Goal: Information Seeking & Learning: Understand process/instructions

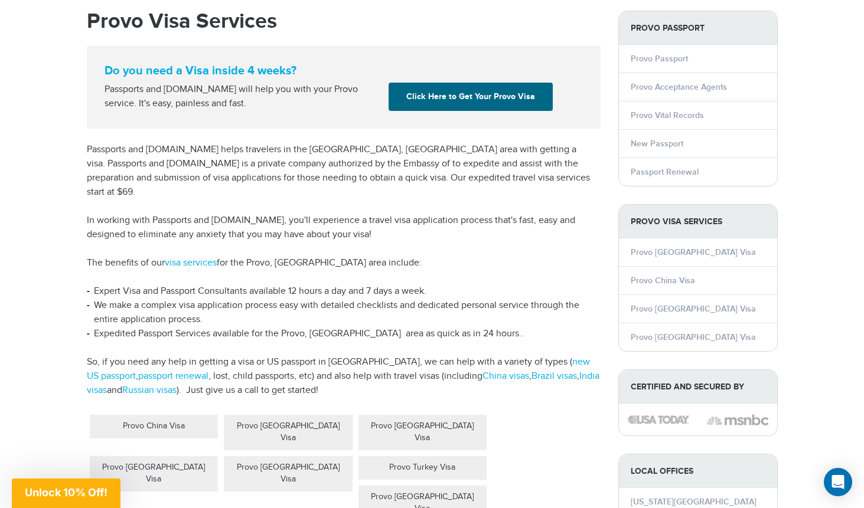
scroll to position [109, 0]
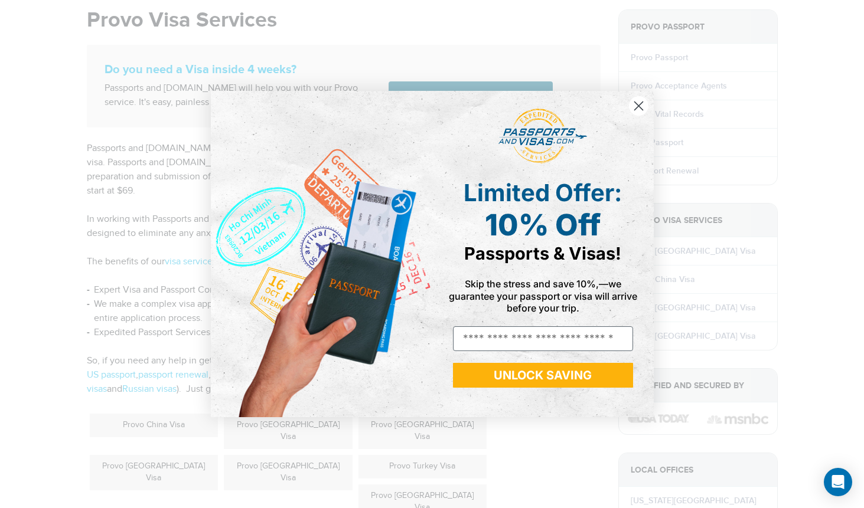
click at [640, 103] on icon "Close dialog" at bounding box center [638, 106] width 8 height 8
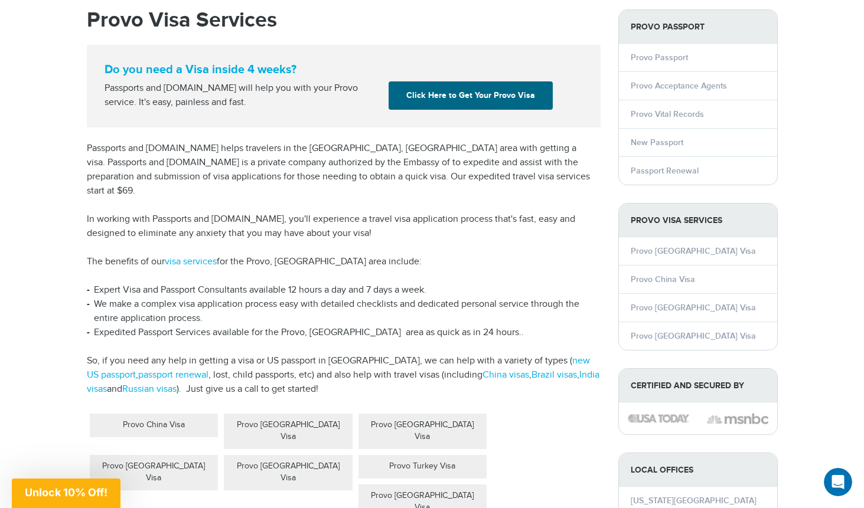
scroll to position [0, 0]
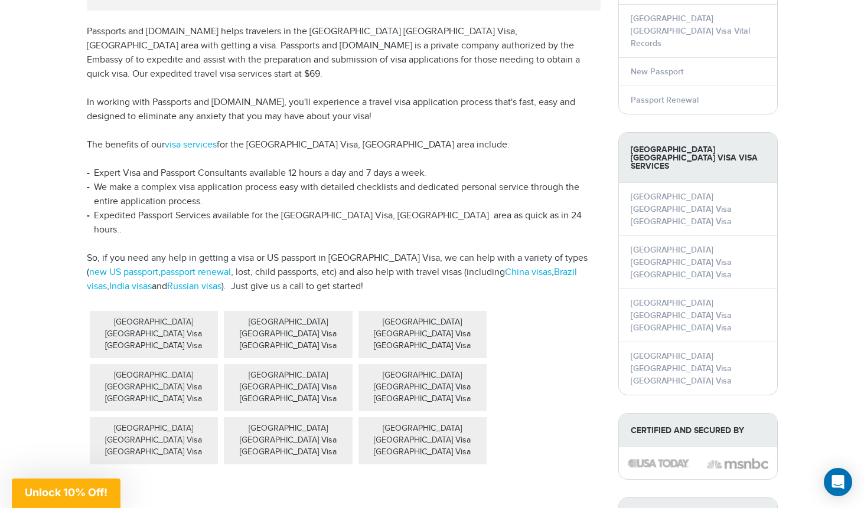
scroll to position [330, 0]
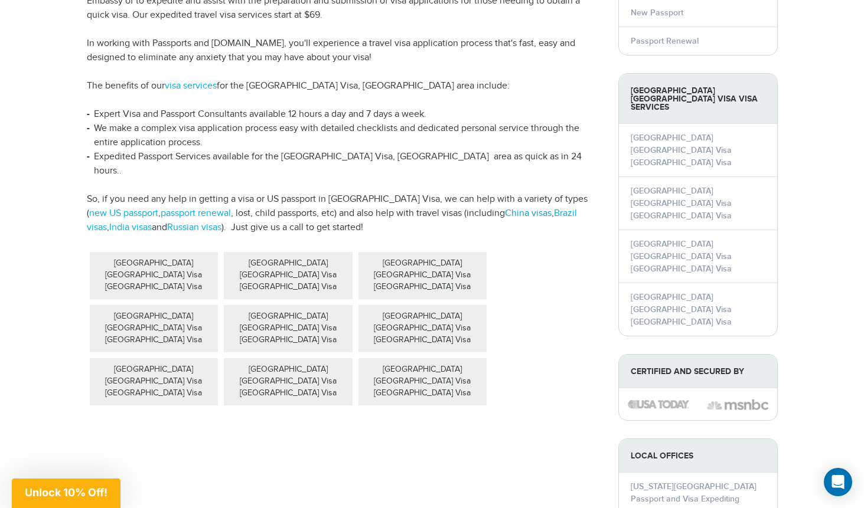
click at [526, 208] on link "China visas" at bounding box center [528, 213] width 47 height 11
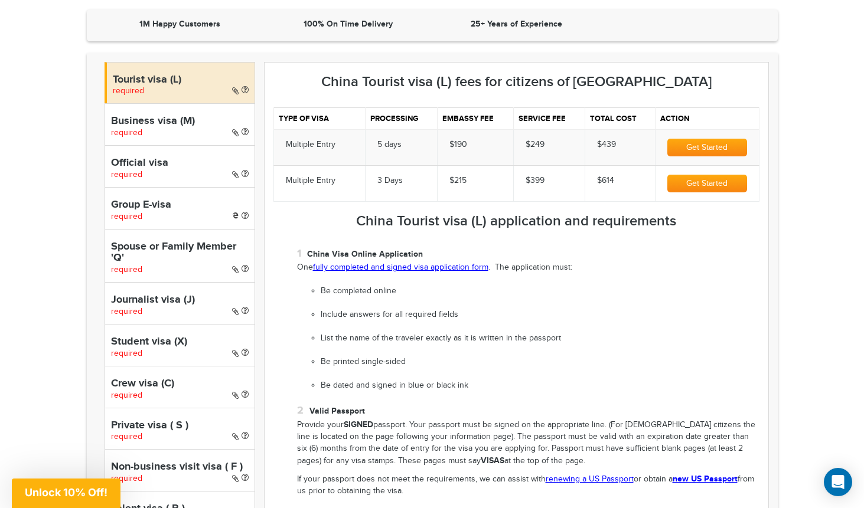
scroll to position [349, 0]
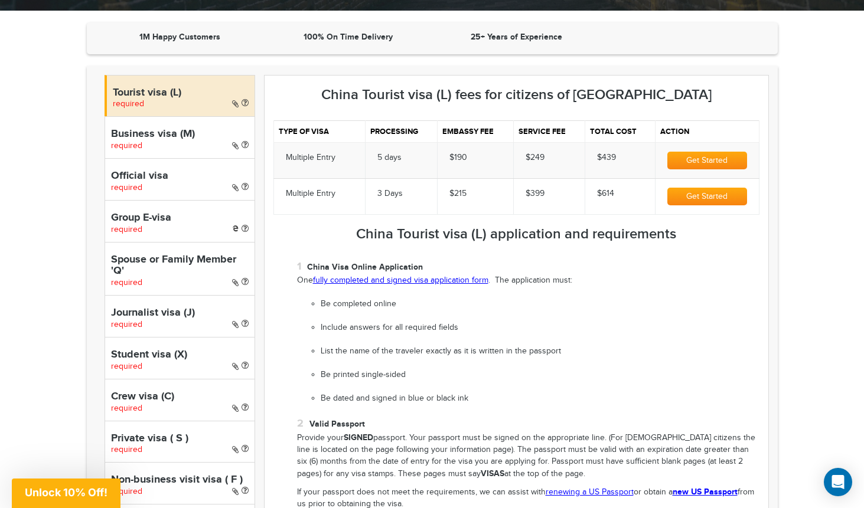
click at [434, 283] on link "fully completed and signed visa application form" at bounding box center [400, 280] width 175 height 9
